Goal: Task Accomplishment & Management: Use online tool/utility

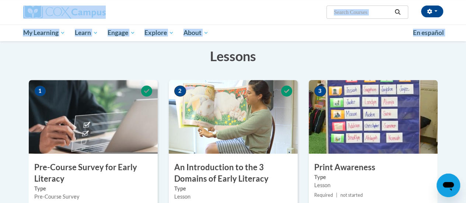
scroll to position [113, 0]
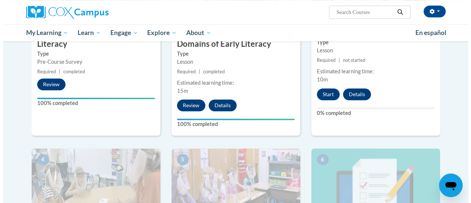
scroll to position [246, 0]
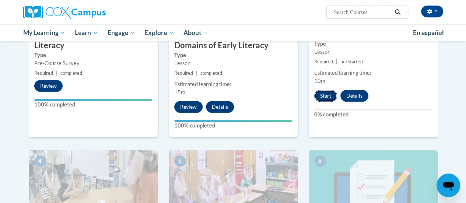
click at [324, 96] on button "Start" at bounding box center [325, 96] width 23 height 12
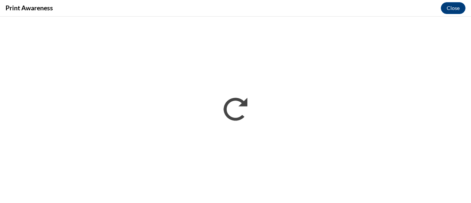
scroll to position [0, 0]
